Goal: Share content: Share content

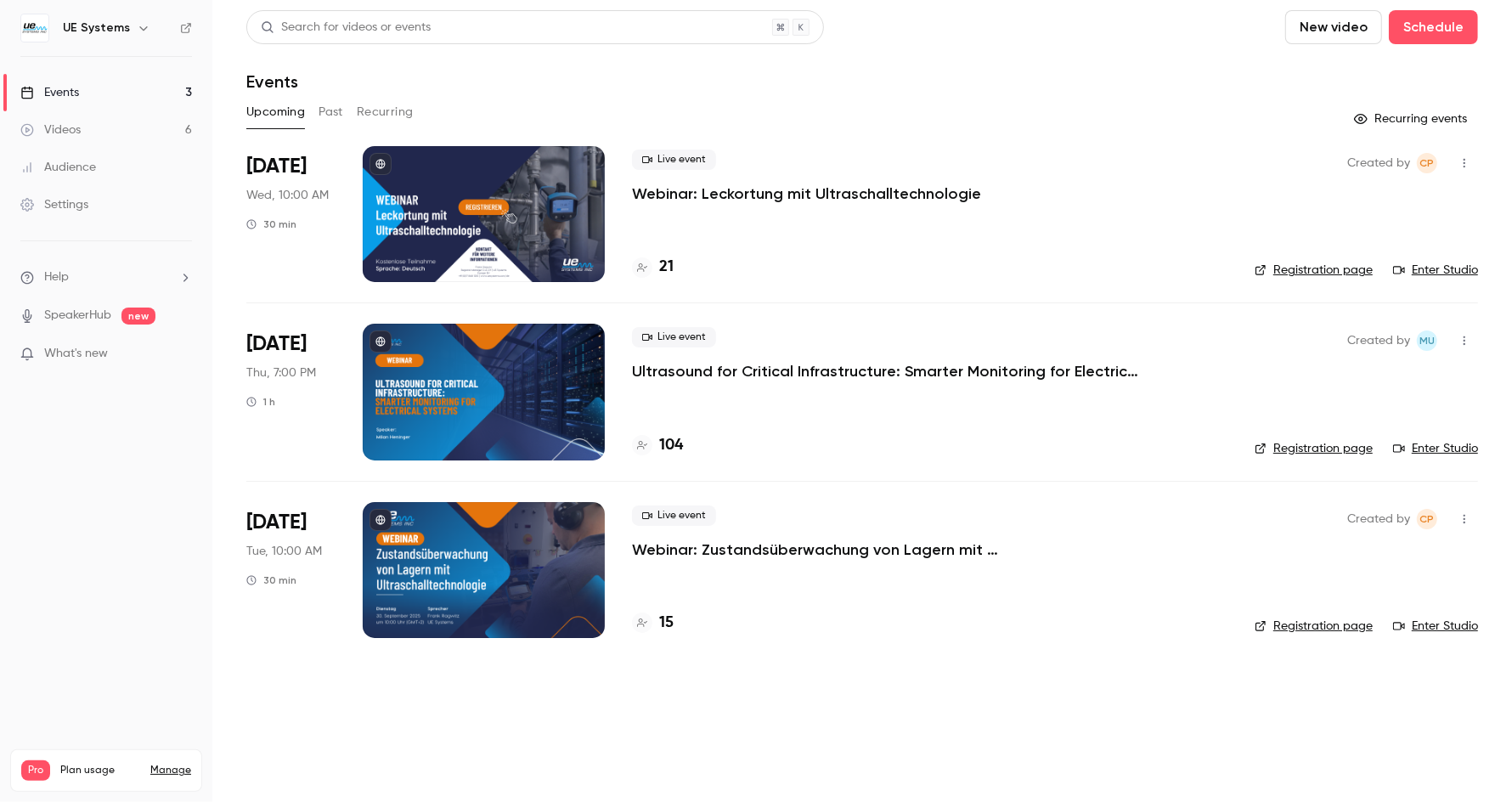
click at [928, 547] on p "Webinar: Zustandsüberwachung von Lagern mit Ultraschalltechnologie" at bounding box center [886, 549] width 509 height 20
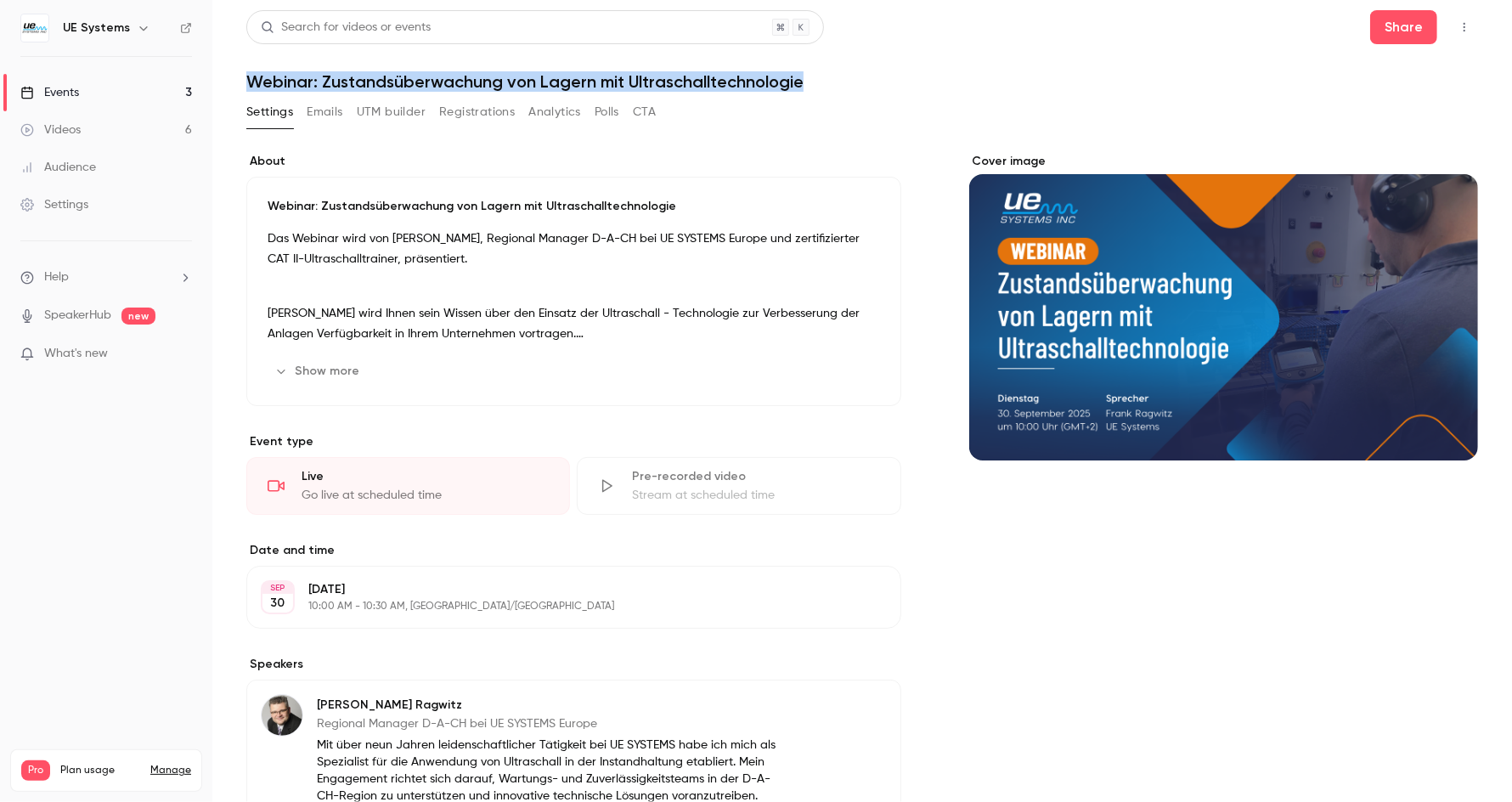
drag, startPoint x: 250, startPoint y: 75, endPoint x: 841, endPoint y: 82, distance: 591.0
click at [841, 82] on h1 "Webinar: Zustandsüberwachung von Lagern mit Ultraschalltechnologie" at bounding box center [862, 81] width 1232 height 20
copy h1 "Webinar: Zustandsüberwachung von Lagern mit Ultraschalltechnologie"
click at [1387, 21] on button "Share" at bounding box center [1403, 27] width 67 height 34
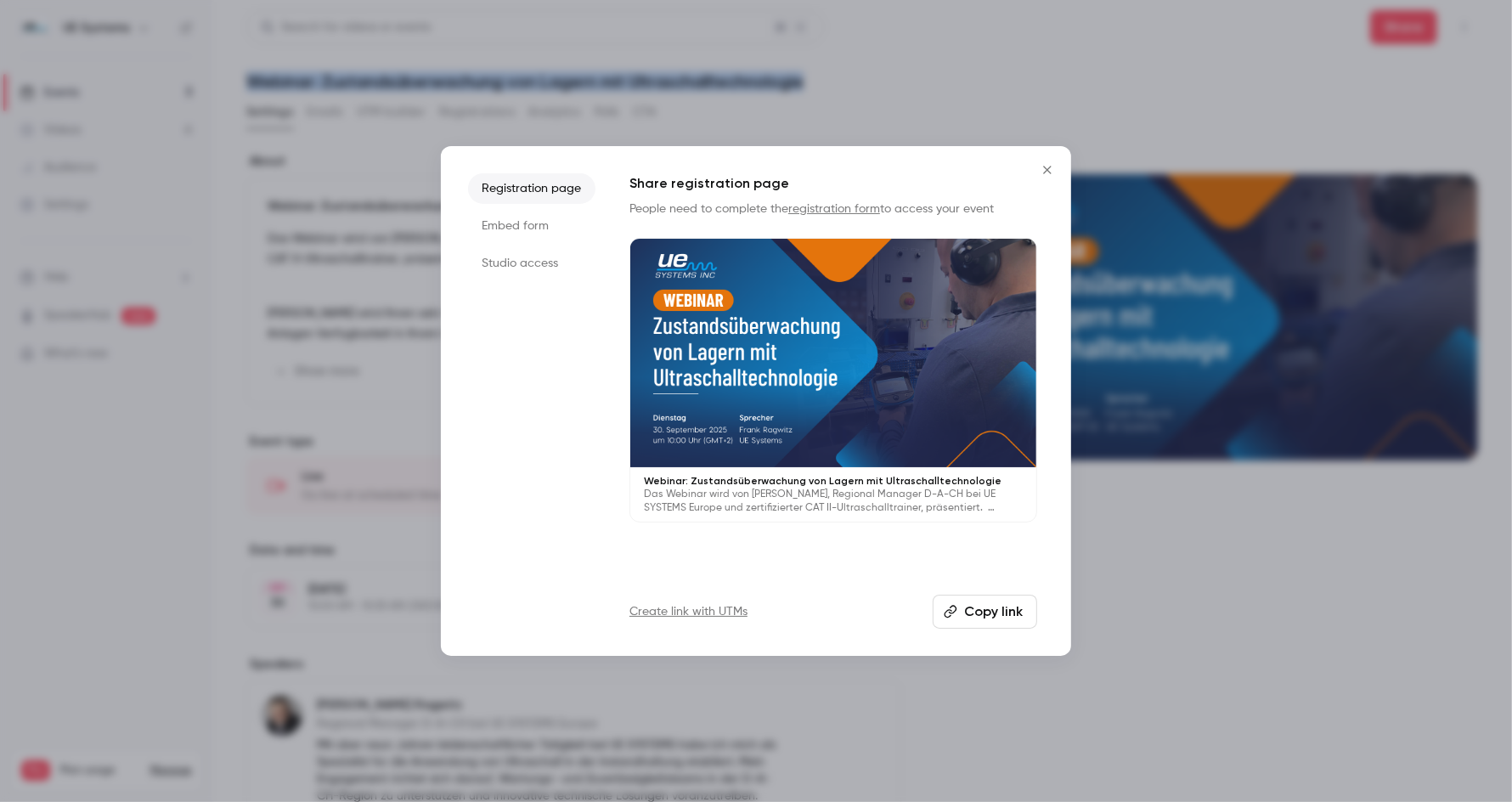
click at [970, 609] on button "Copy link" at bounding box center [984, 611] width 104 height 34
click at [1049, 173] on icon "Close" at bounding box center [1047, 169] width 8 height 8
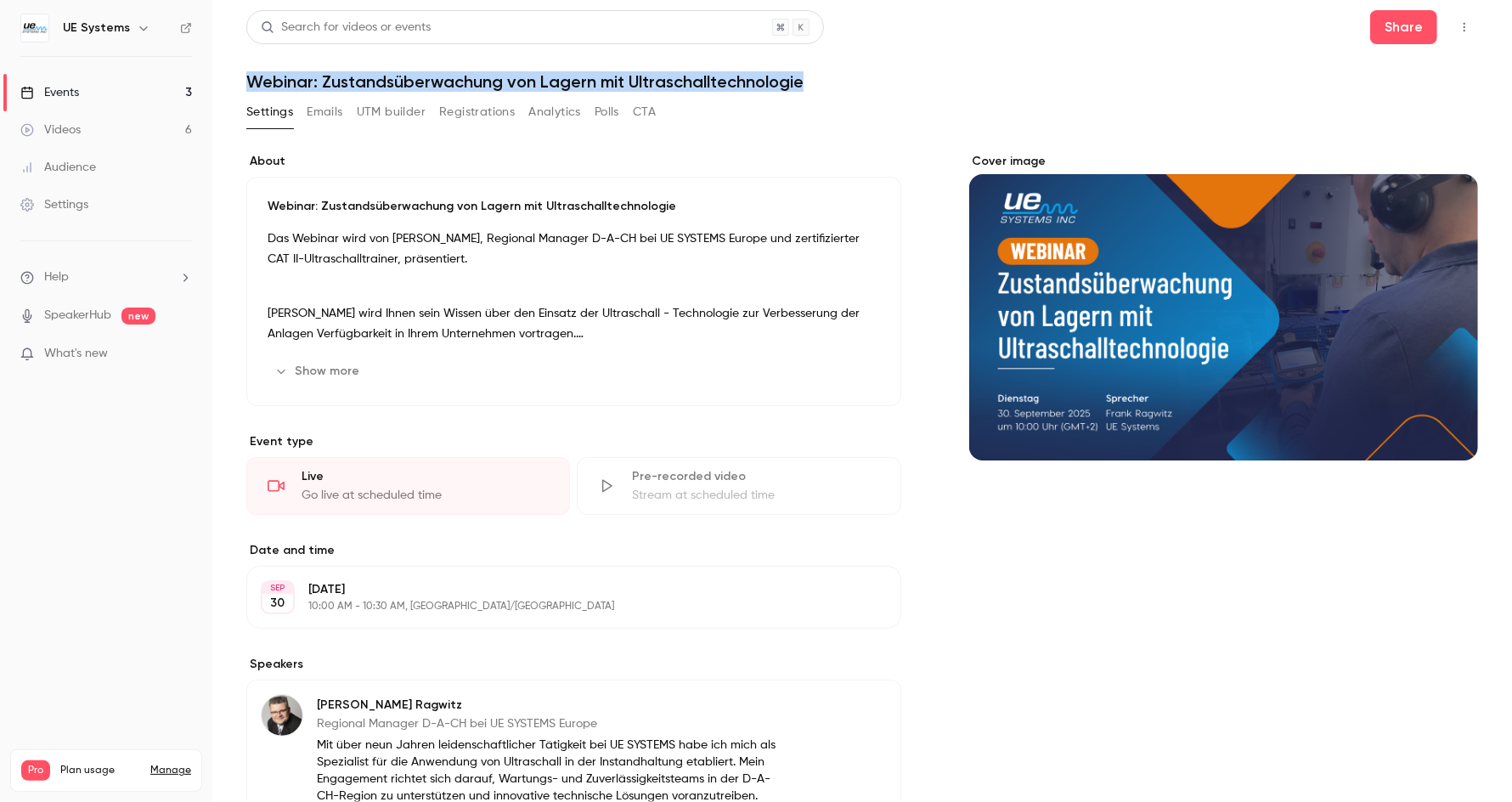
click at [310, 83] on h1 "Webinar: Zustandsüberwachung von Lagern mit Ultraschalltechnologie" at bounding box center [862, 81] width 1232 height 20
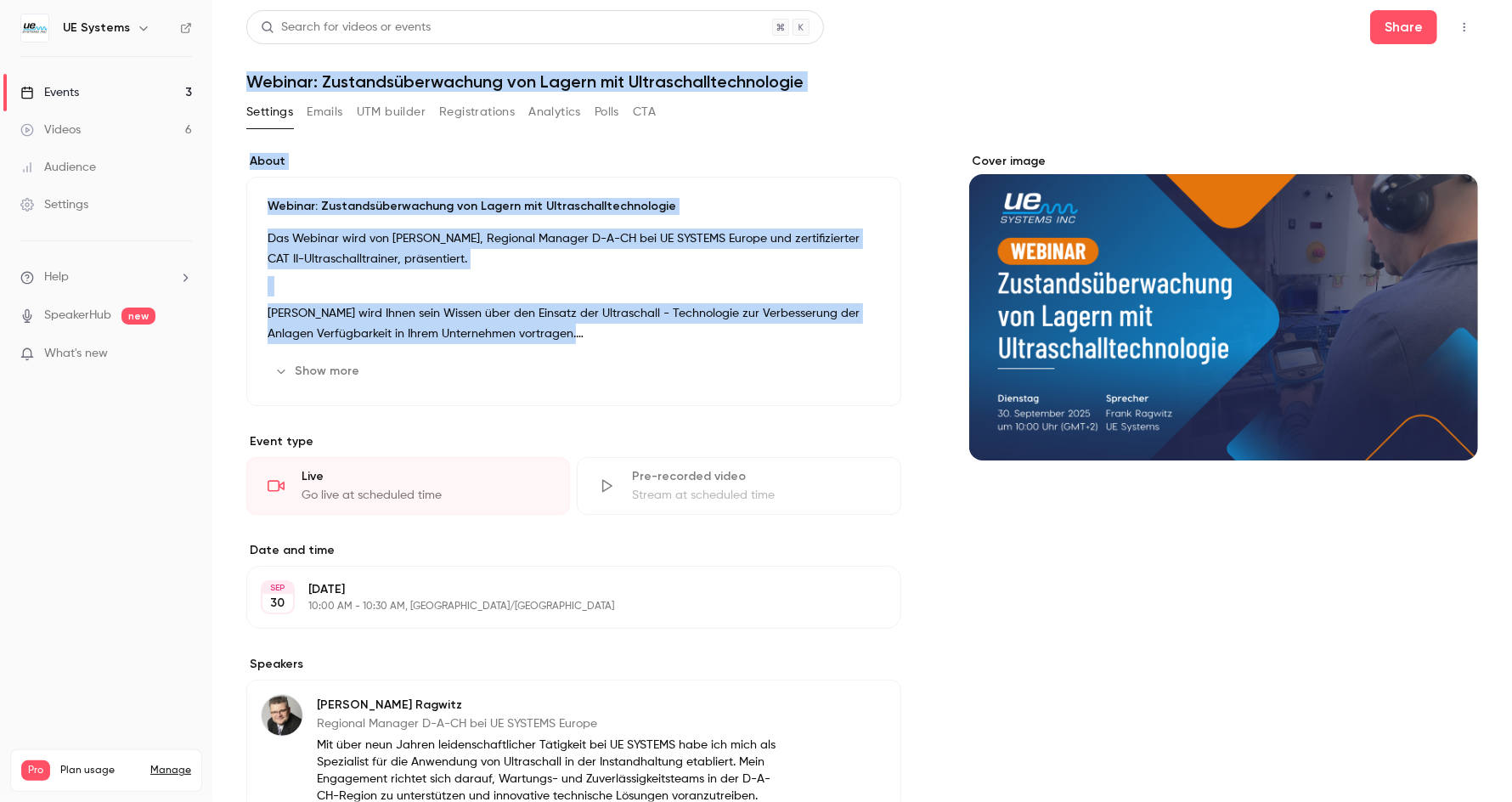
drag, startPoint x: 246, startPoint y: 79, endPoint x: 608, endPoint y: 325, distance: 437.7
click at [608, 325] on div "Search for videos or events Share Webinar: Zustandsüberwachung von Lagern mit U…" at bounding box center [862, 543] width 1232 height 1065
click at [335, 377] on button "Show more" at bounding box center [318, 371] width 102 height 27
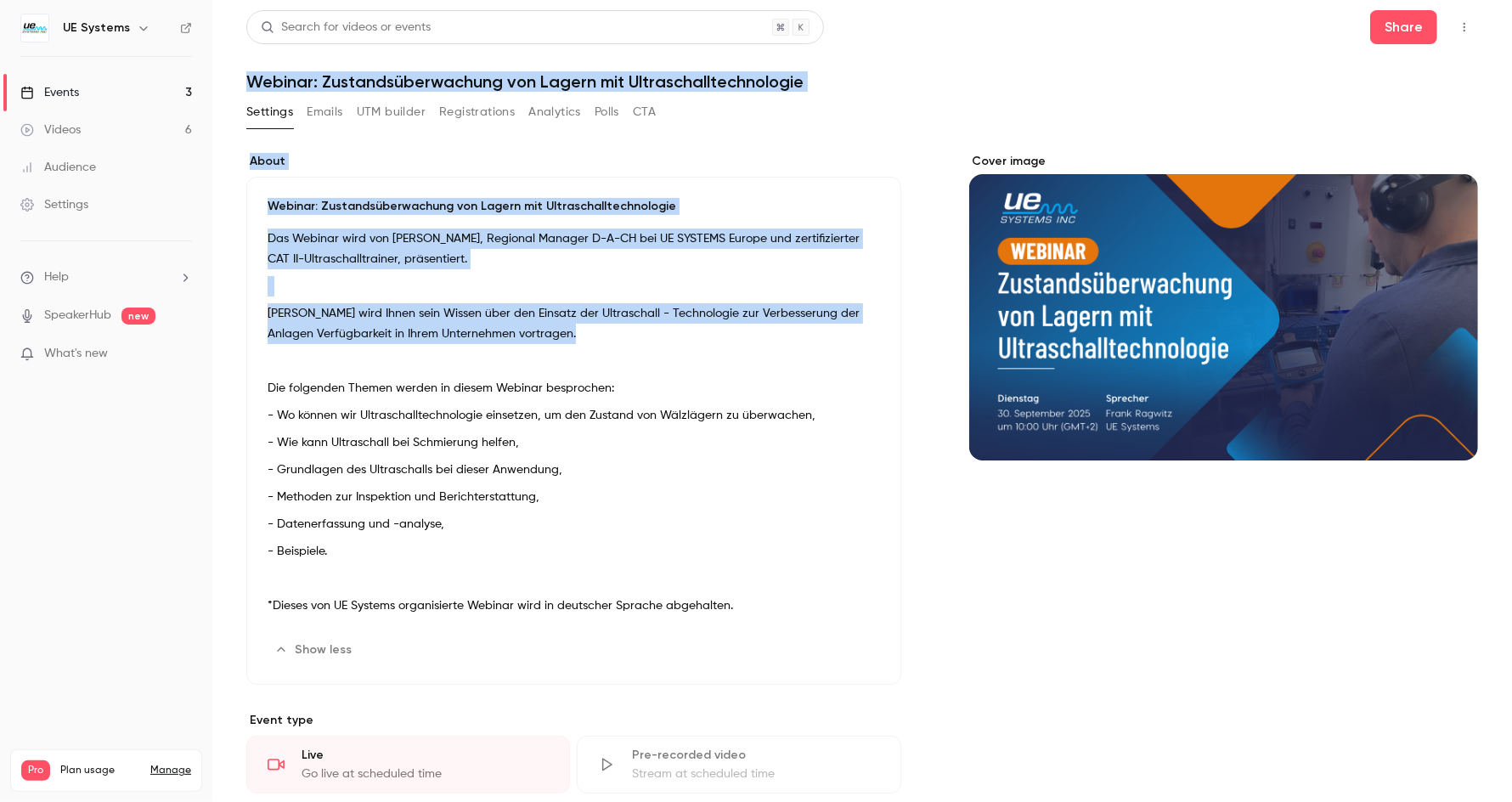
click at [250, 82] on h1 "Webinar: Zustandsüberwachung von Lagern mit Ultraschalltechnologie" at bounding box center [862, 81] width 1232 height 20
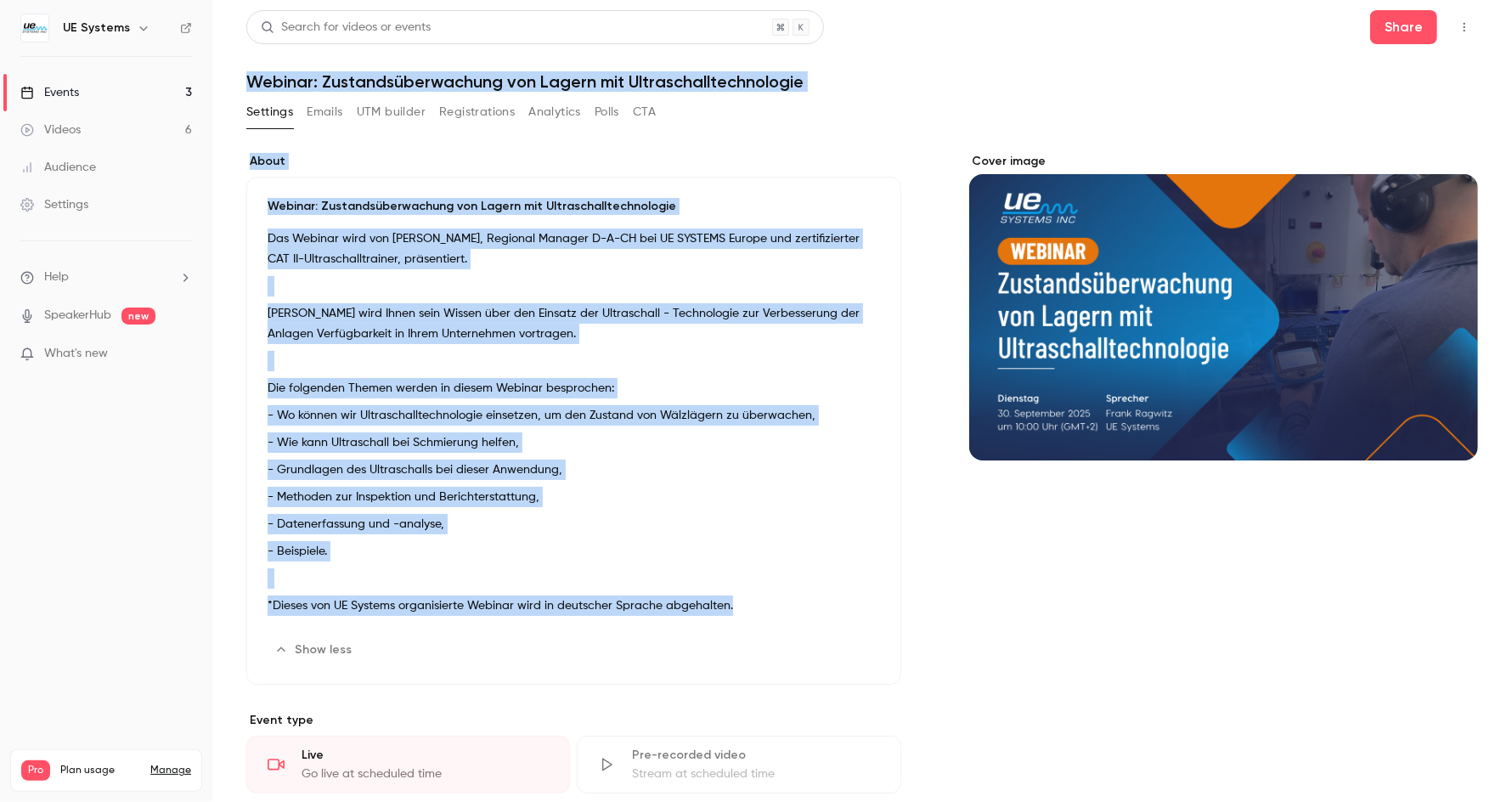
drag, startPoint x: 248, startPoint y: 75, endPoint x: 754, endPoint y: 617, distance: 741.5
click at [754, 617] on div "Search for videos or events Share Webinar: Zustandsüberwachung von Lagern mit U…" at bounding box center [862, 682] width 1232 height 1344
copy div "Webinar: Zustandsüberwachung von Lagern mit Ultraschalltechnologie Settings Ema…"
click at [904, 167] on div "About Webinar: Zustandsüberwachung von Lagern mit Ultraschalltechnologie Das We…" at bounding box center [862, 733] width 1232 height 1160
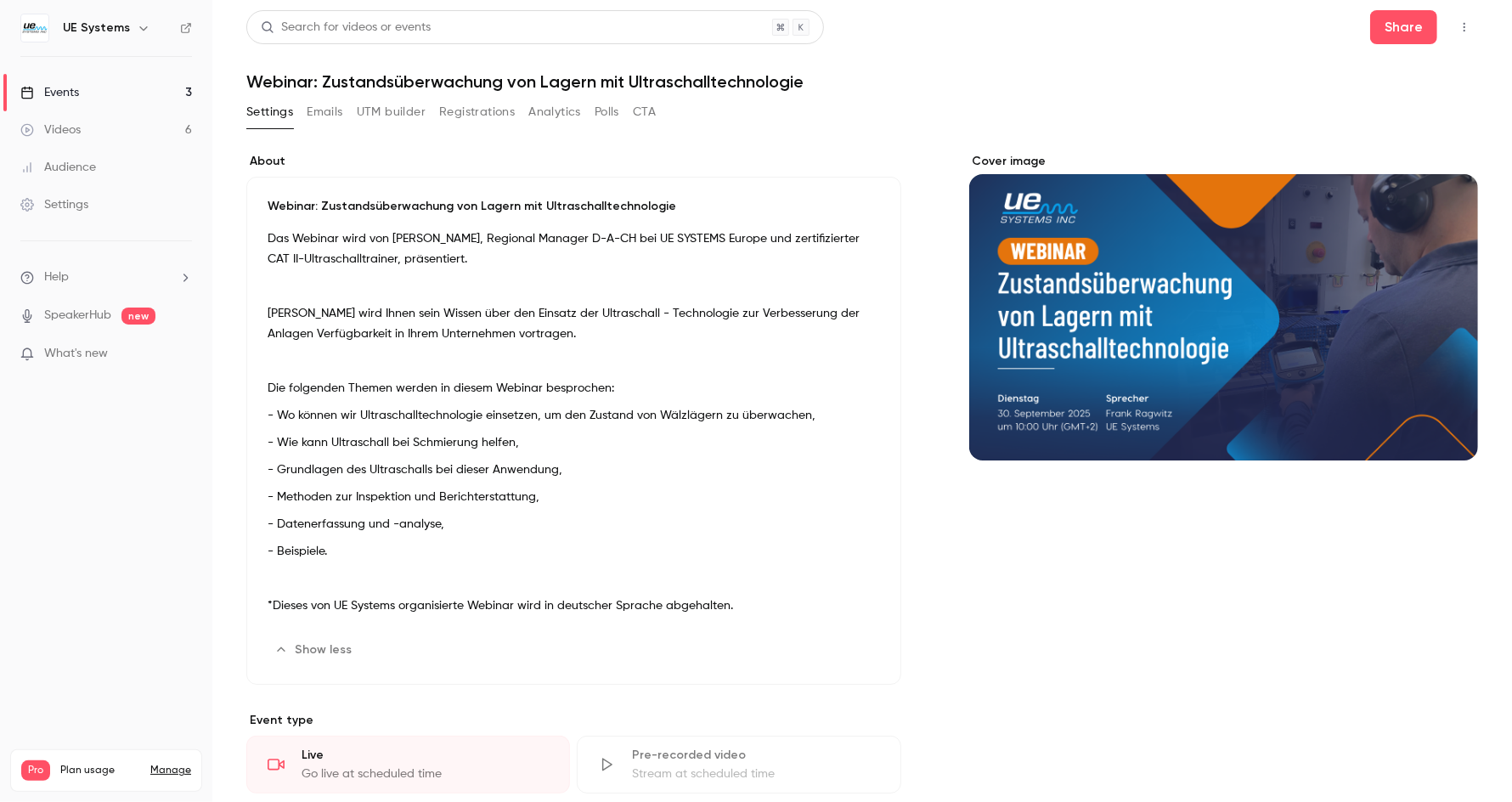
click at [1076, 216] on div "Cover image" at bounding box center [1224, 306] width 508 height 308
click at [0, 0] on input "Cover image" at bounding box center [0, 0] width 0 height 0
drag, startPoint x: 1274, startPoint y: 217, endPoint x: 1100, endPoint y: 210, distance: 174.1
click at [1100, 210] on div "Cover image" at bounding box center [1224, 306] width 508 height 308
click at [0, 0] on input "Cover image" at bounding box center [0, 0] width 0 height 0
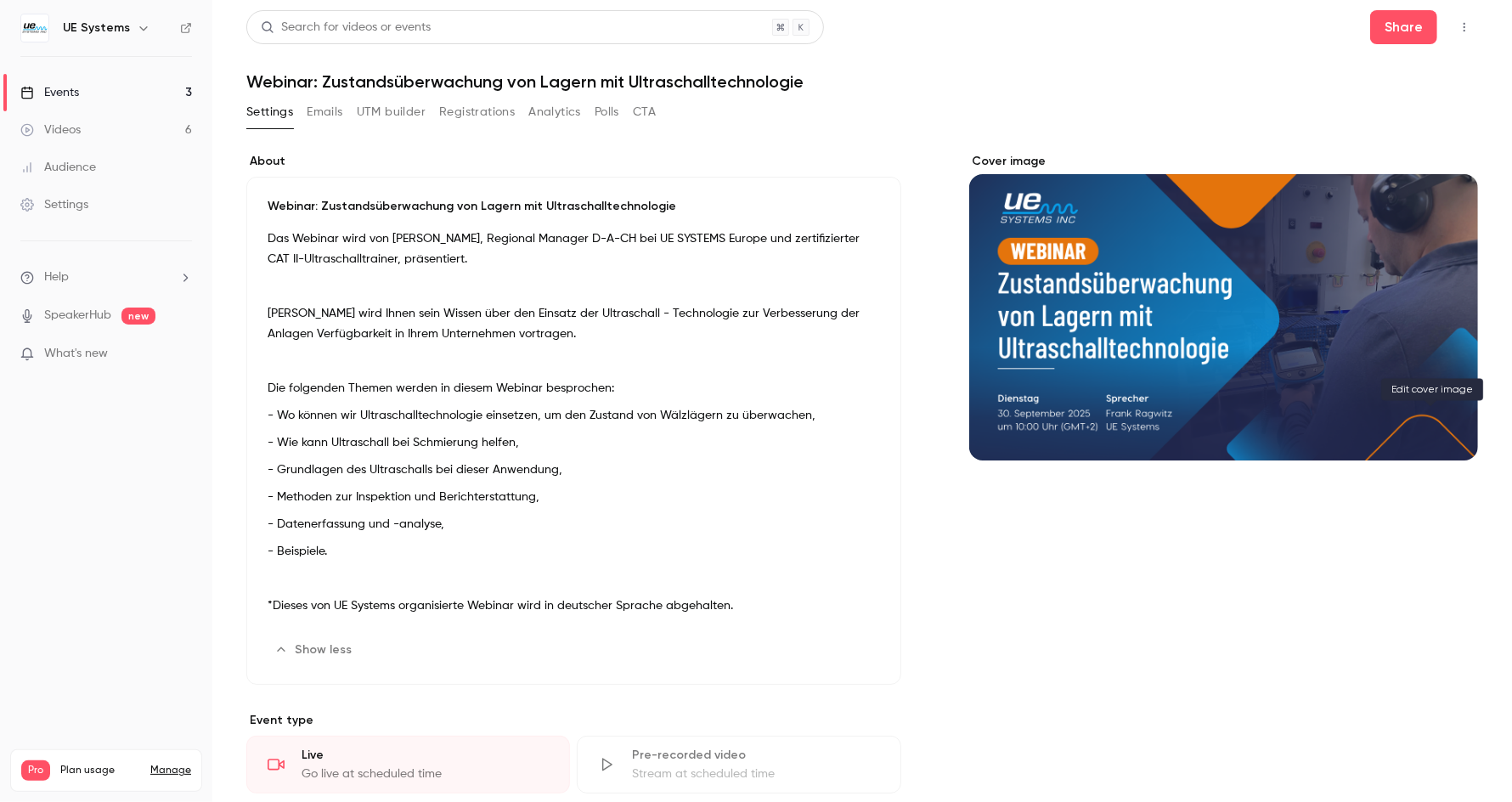
click at [1438, 425] on icon "Cover image" at bounding box center [1447, 430] width 18 height 14
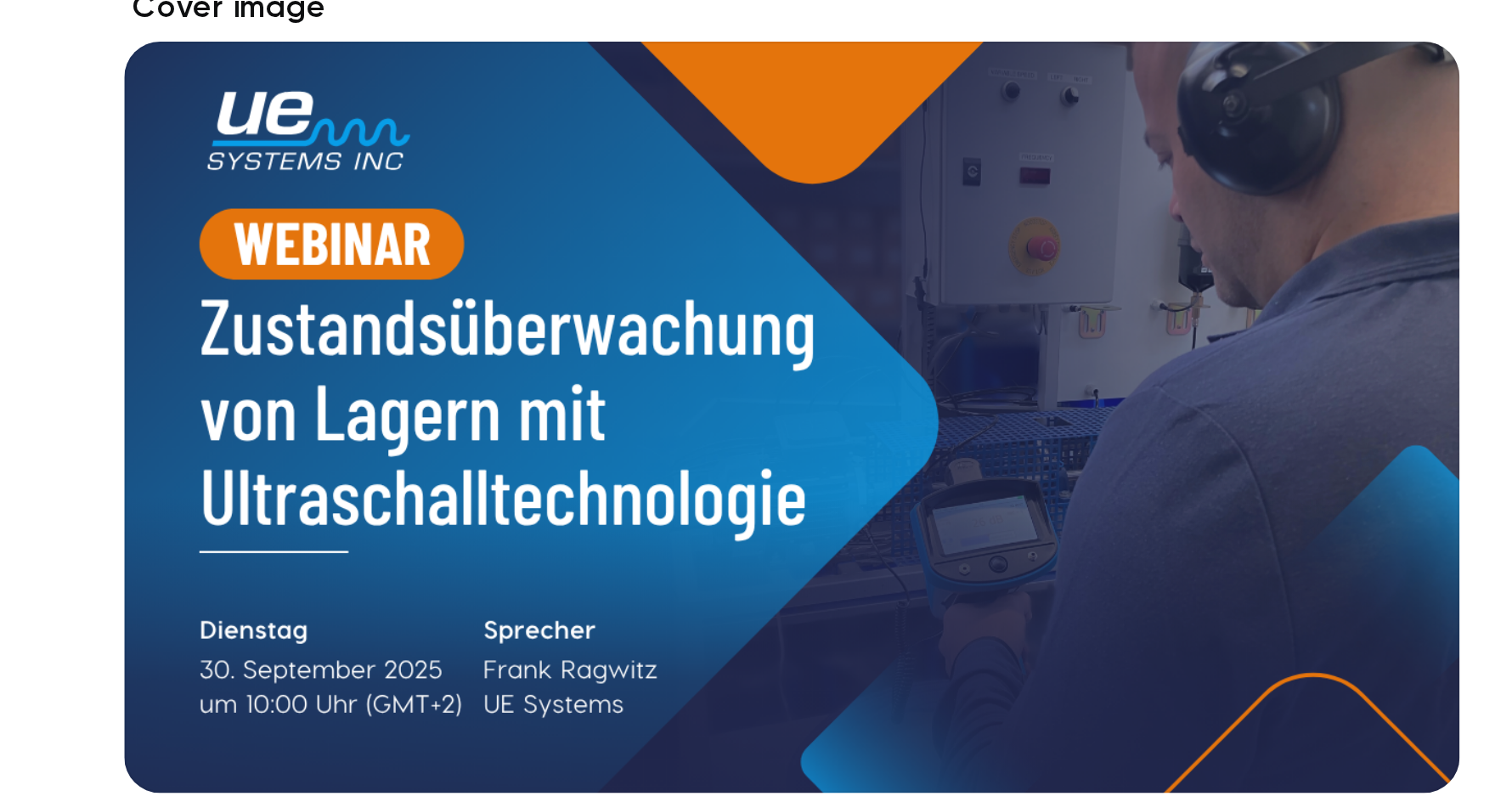
scroll to position [11, 0]
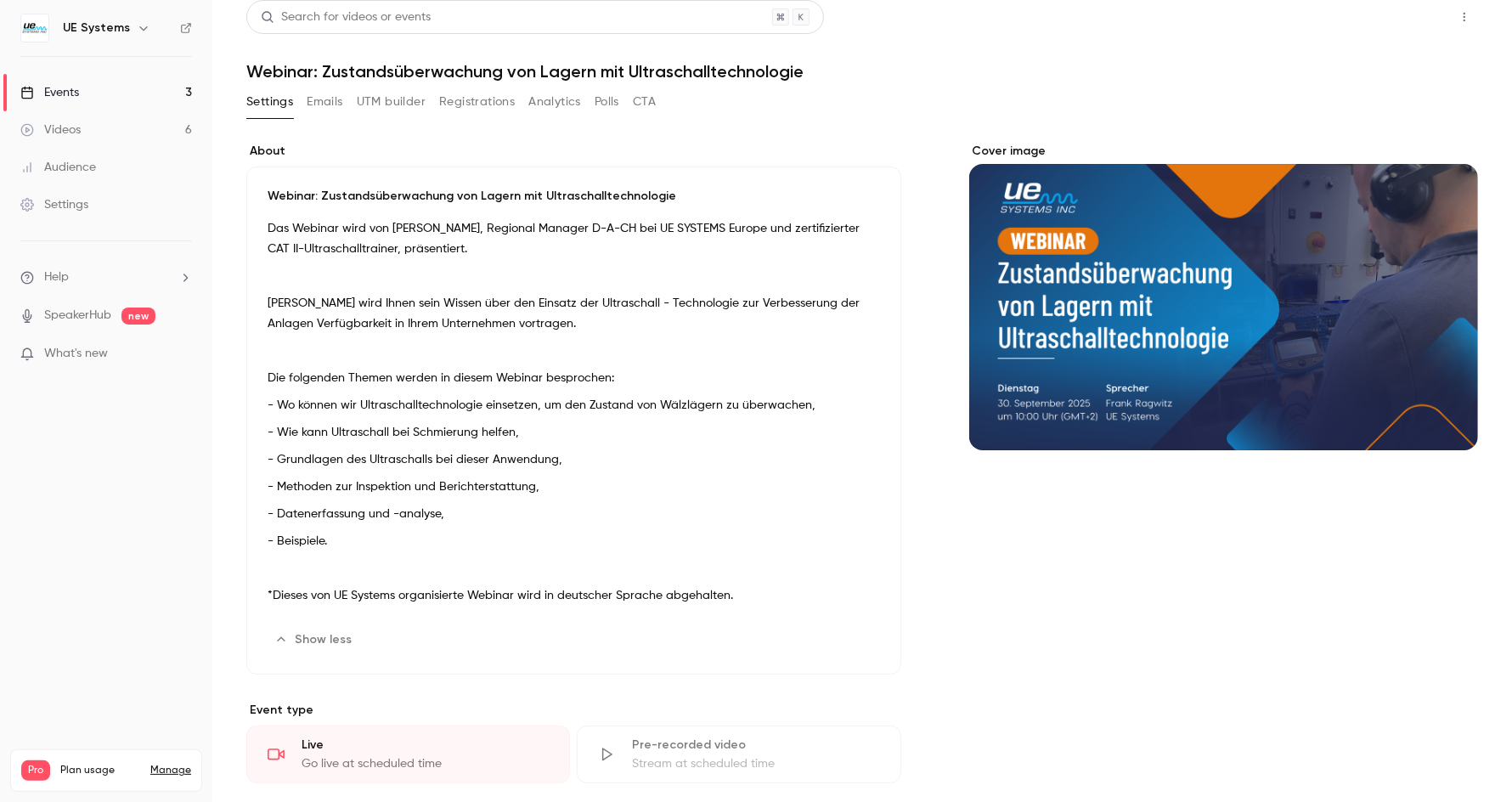
click at [1383, 11] on button "Share" at bounding box center [1403, 17] width 67 height 34
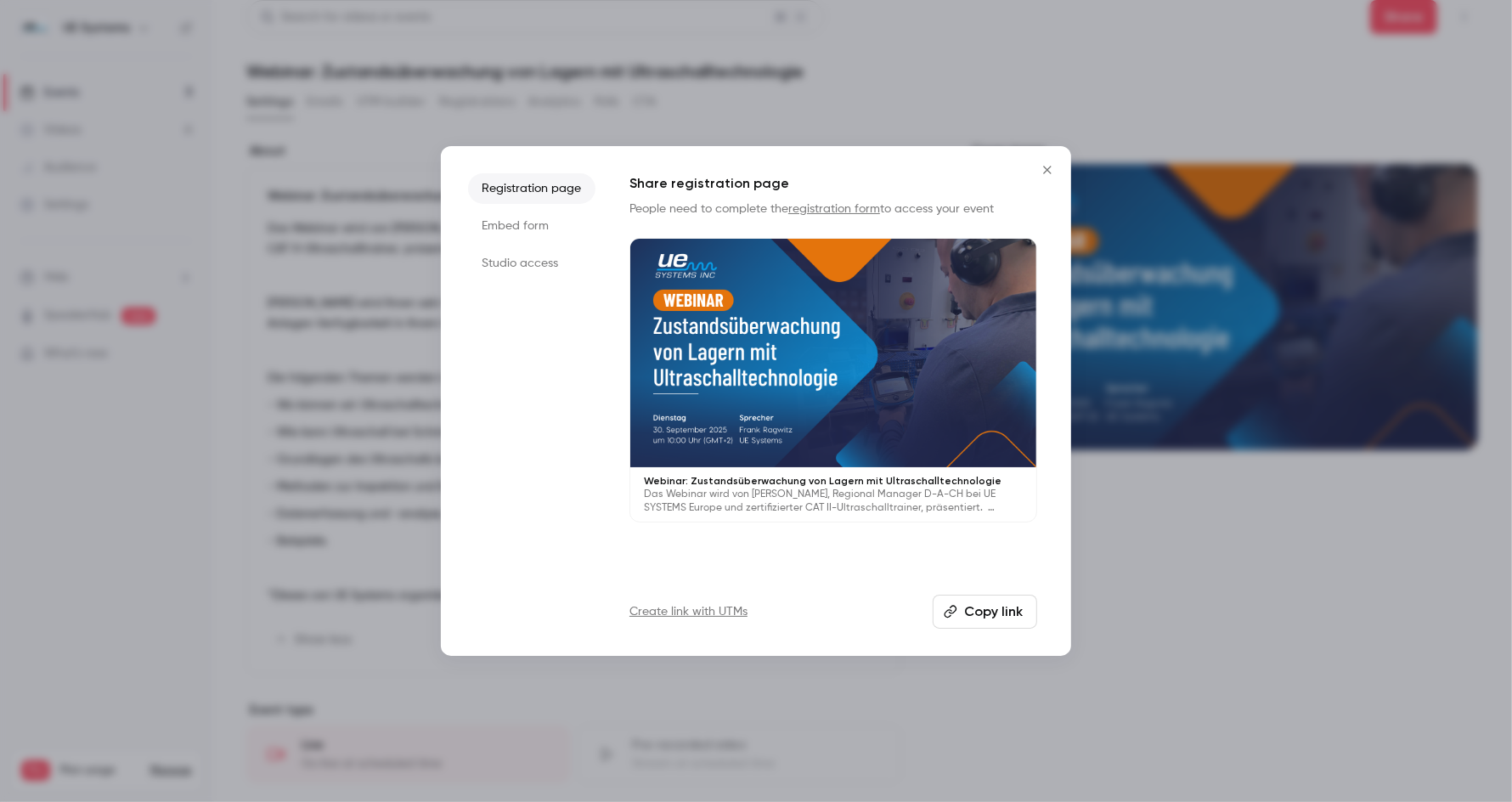
click at [988, 607] on button "Copy link" at bounding box center [984, 611] width 104 height 34
click at [1047, 171] on icon "Close" at bounding box center [1047, 170] width 20 height 14
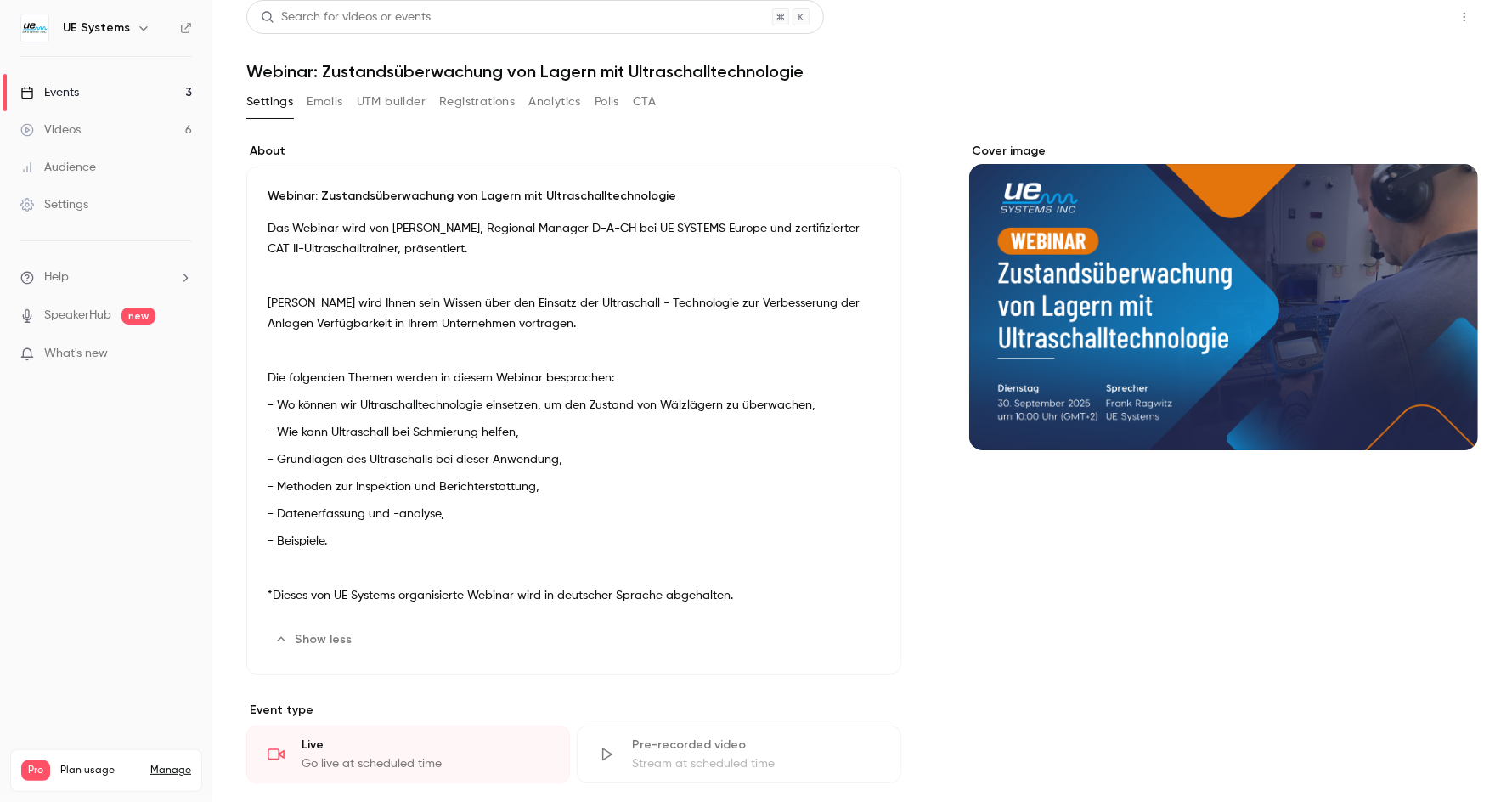
click at [1384, 17] on button "Share" at bounding box center [1403, 17] width 67 height 34
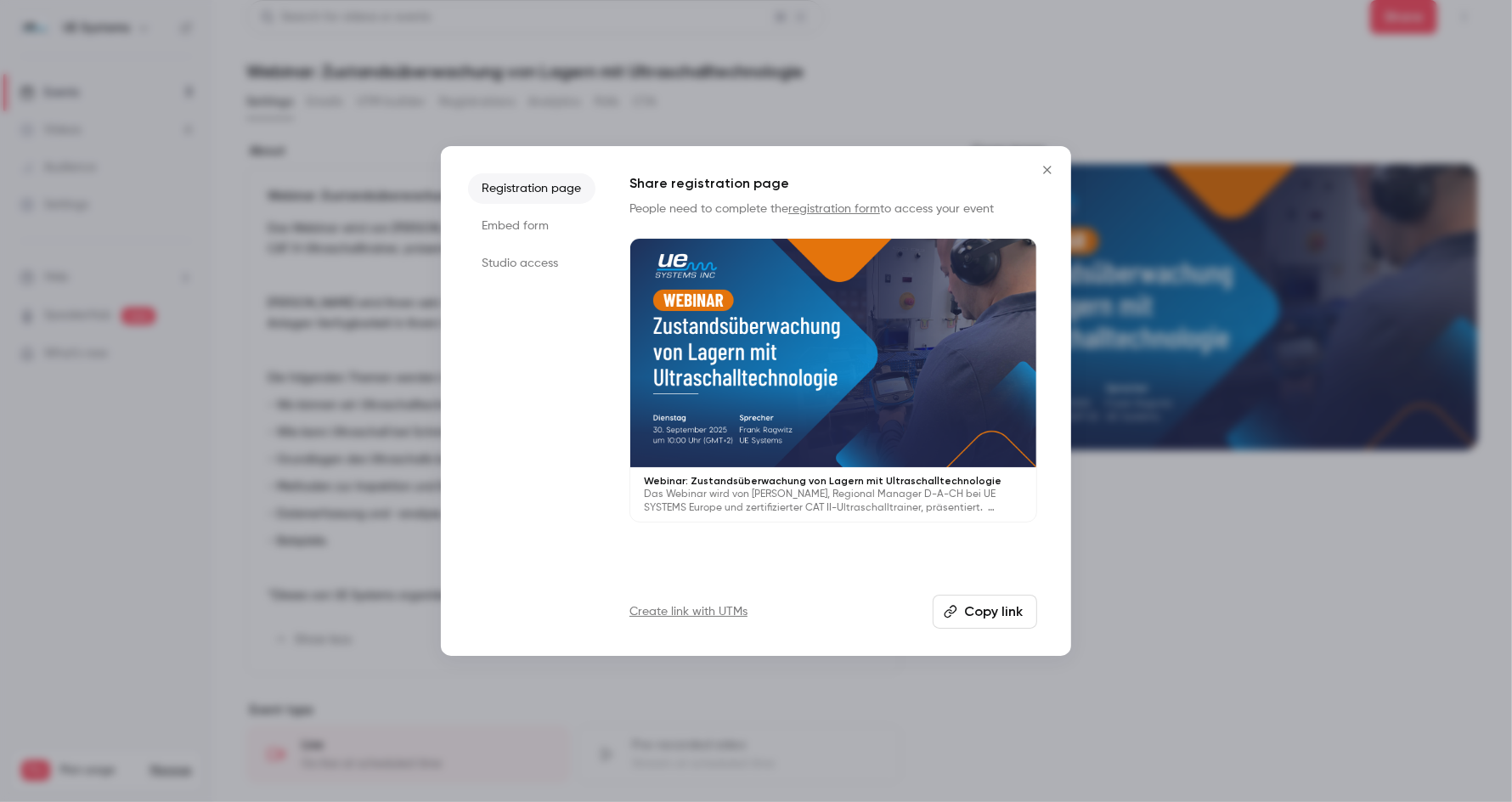
click at [1025, 615] on button "Copy link" at bounding box center [984, 611] width 104 height 34
